Goal: Information Seeking & Learning: Check status

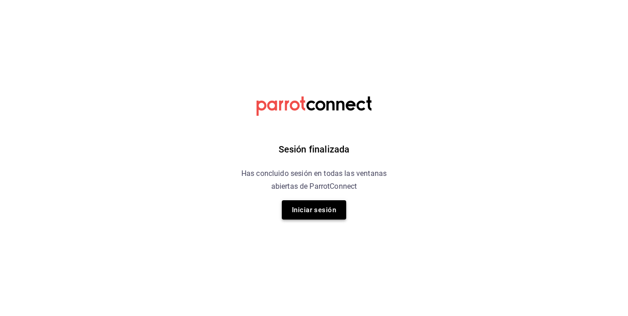
click at [324, 214] on button "Iniciar sesión" at bounding box center [314, 209] width 64 height 19
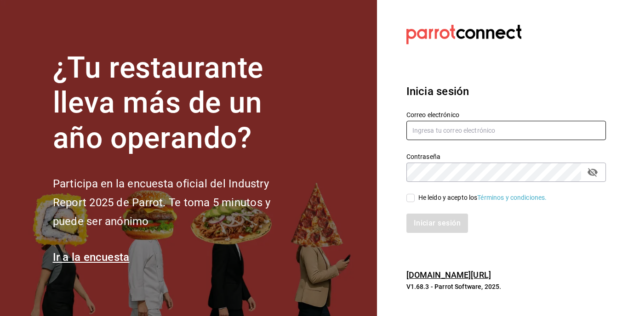
type input "eduardo_lucio_96@outlook.com"
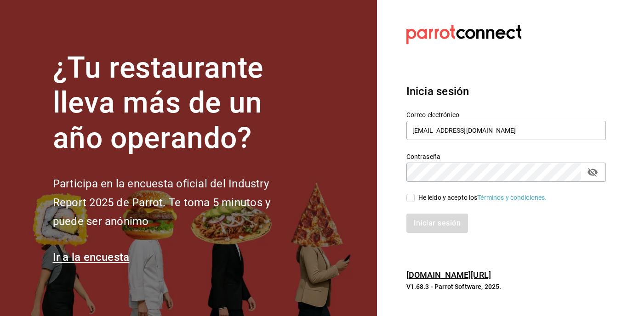
click at [418, 196] on div "He leído y acepto los Términos y condiciones." at bounding box center [482, 198] width 129 height 10
click at [414, 196] on input "He leído y acepto los Términos y condiciones." at bounding box center [410, 198] width 8 height 8
checkbox input "true"
click at [450, 229] on button "Iniciar sesión" at bounding box center [437, 223] width 62 height 19
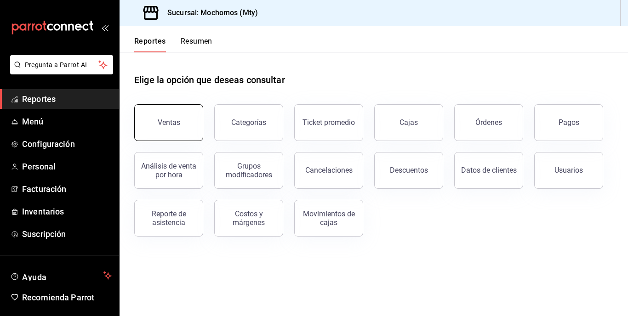
click at [153, 118] on button "Ventas" at bounding box center [168, 122] width 69 height 37
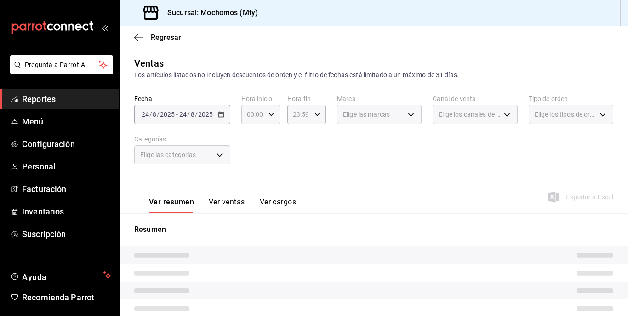
click at [194, 120] on div "[DATE] [DATE] - [DATE] [DATE]" at bounding box center [182, 114] width 96 height 19
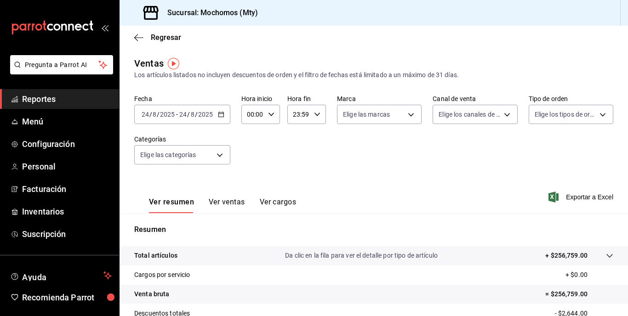
click at [212, 111] on input "2025" at bounding box center [206, 114] width 16 height 7
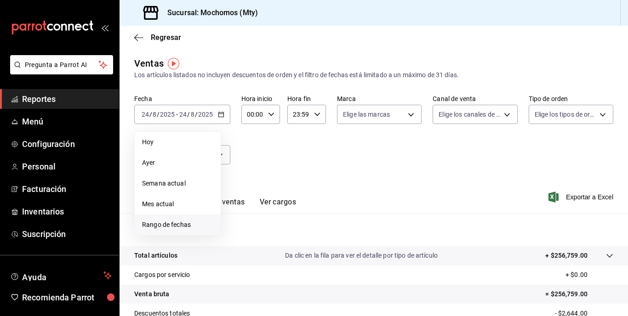
click at [190, 224] on span "Rango de fechas" at bounding box center [177, 225] width 71 height 10
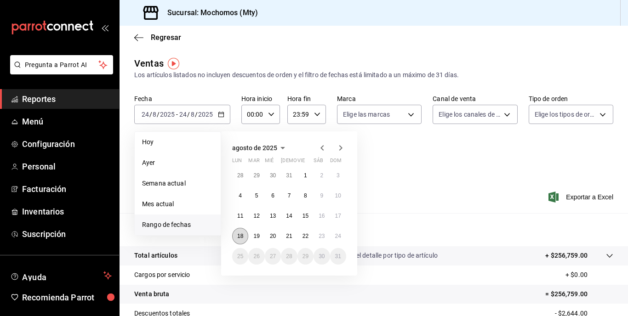
click at [238, 236] on abbr "18" at bounding box center [240, 236] width 6 height 6
click at [341, 235] on button "24" at bounding box center [338, 236] width 16 height 17
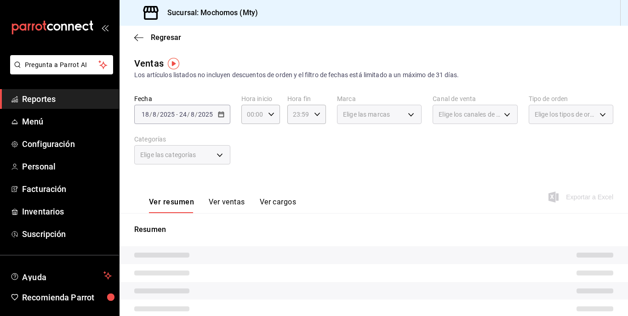
click at [158, 100] on label "Fecha" at bounding box center [182, 99] width 96 height 6
click at [272, 112] on icon "button" at bounding box center [271, 114] width 6 height 6
click at [252, 152] on button "05" at bounding box center [250, 156] width 15 height 18
type input "05:00"
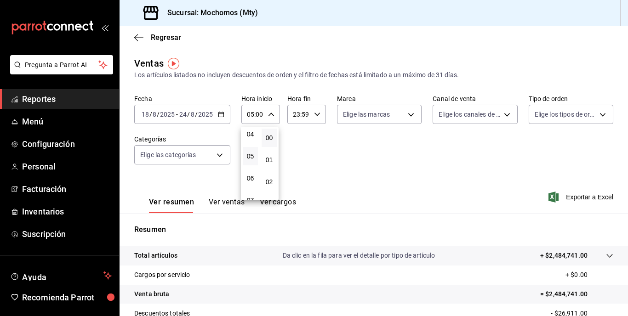
click at [303, 111] on div at bounding box center [314, 158] width 628 height 316
click at [310, 117] on div "23:59 Hora fin" at bounding box center [306, 114] width 39 height 19
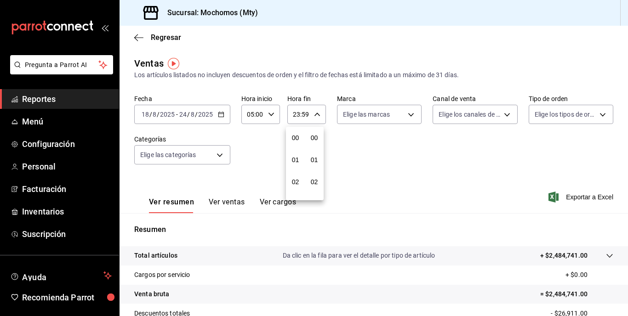
scroll to position [1250, 0]
click at [352, 60] on div at bounding box center [314, 158] width 628 height 316
click at [577, 252] on p "+ $2,484,741.00" at bounding box center [563, 256] width 47 height 10
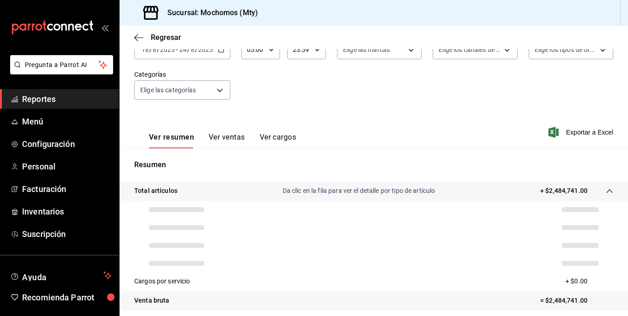
scroll to position [138, 0]
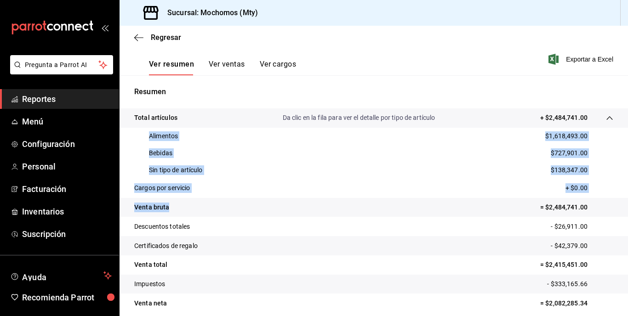
drag, startPoint x: 144, startPoint y: 132, endPoint x: 231, endPoint y: 198, distance: 109.2
click at [231, 198] on tbody "Total artículos Da clic en la fila para ver el detalle por tipo de artículo + $…" at bounding box center [373, 210] width 508 height 204
copy tbody "Alimentos $1,618,493.00 Bebidas $727,901.00 Sin tipo de artículo $138,347.00 Ca…"
